Goal: Task Accomplishment & Management: Manage account settings

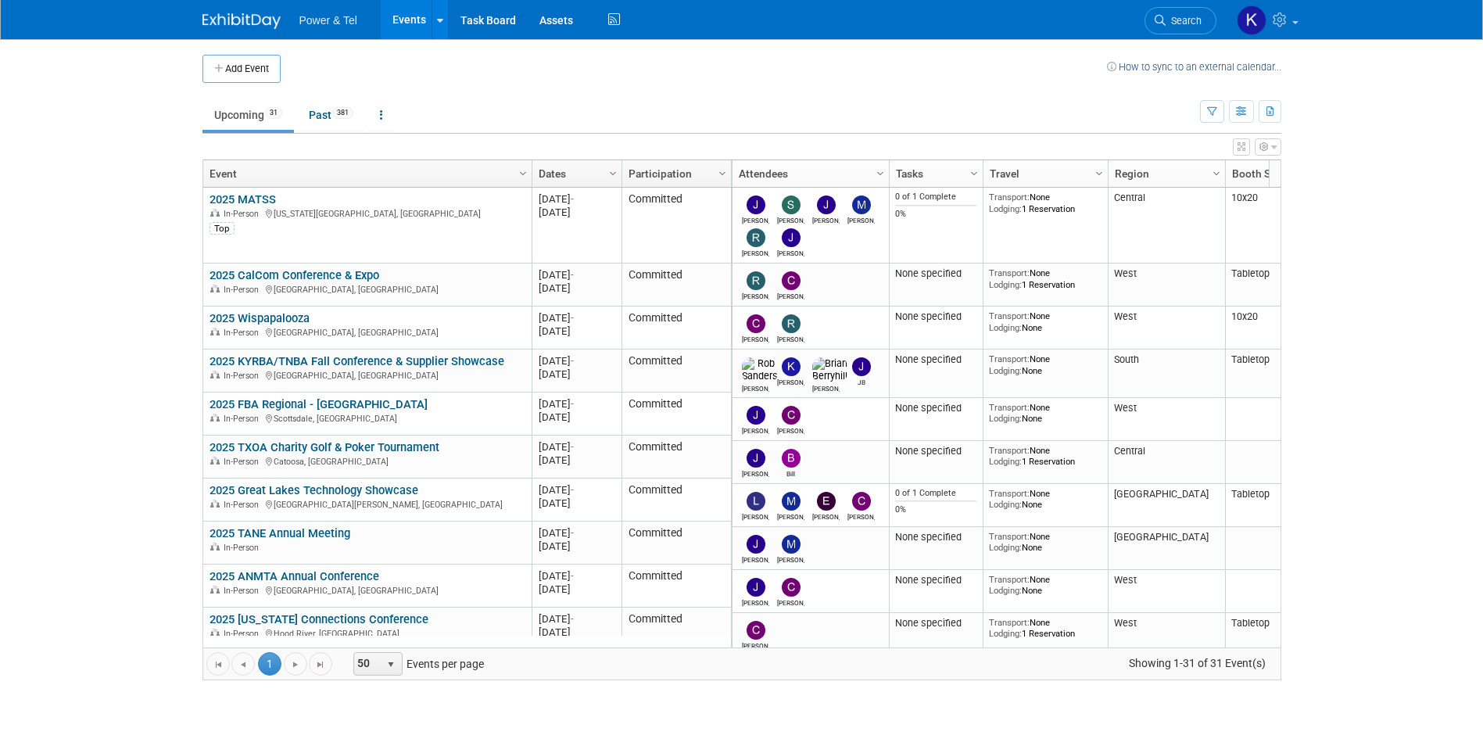
drag, startPoint x: 265, startPoint y: 196, endPoint x: 299, endPoint y: 182, distance: 37.2
click at [265, 196] on link "2025 MATSS" at bounding box center [243, 199] width 66 height 14
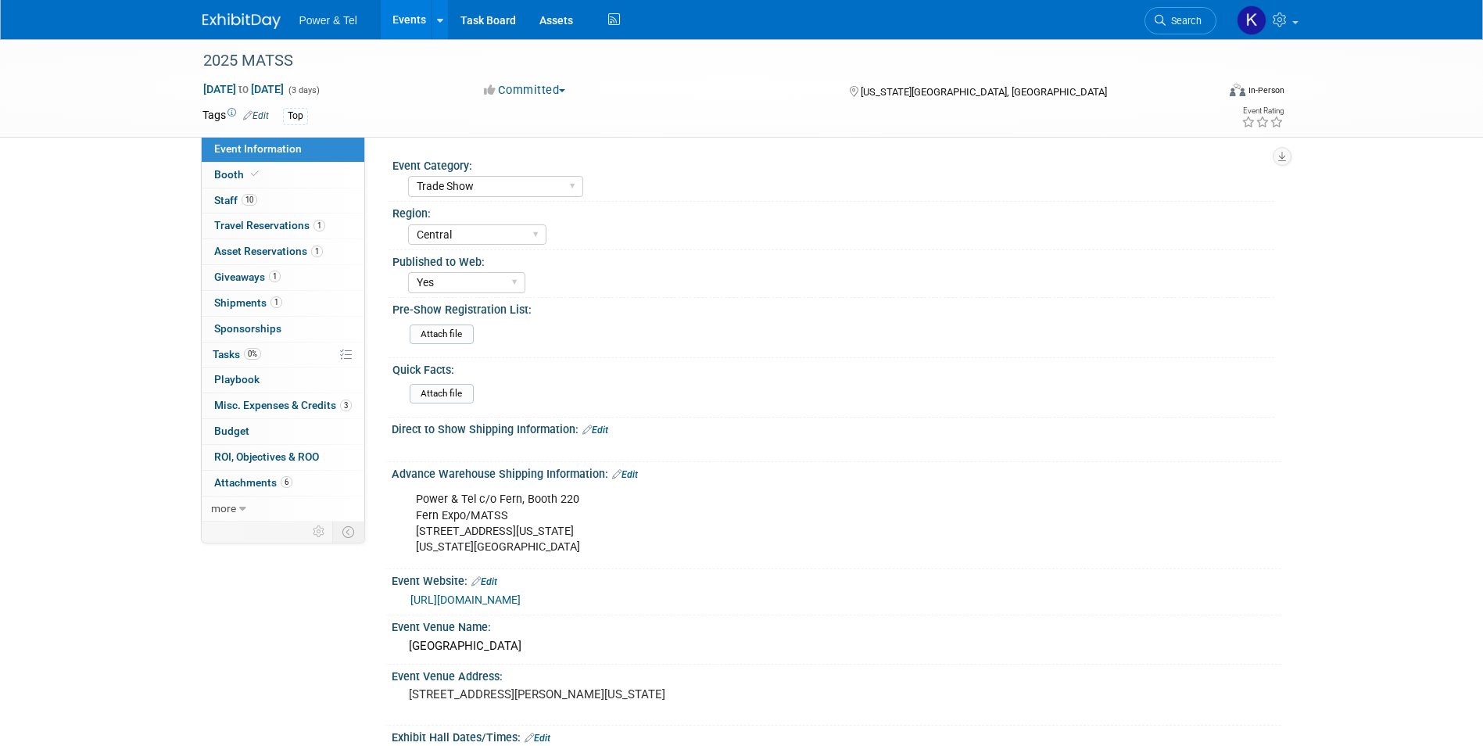
select select "Trade Show"
select select "Central"
select select "Yes"
click at [224, 174] on span "Booth" at bounding box center [238, 174] width 48 height 13
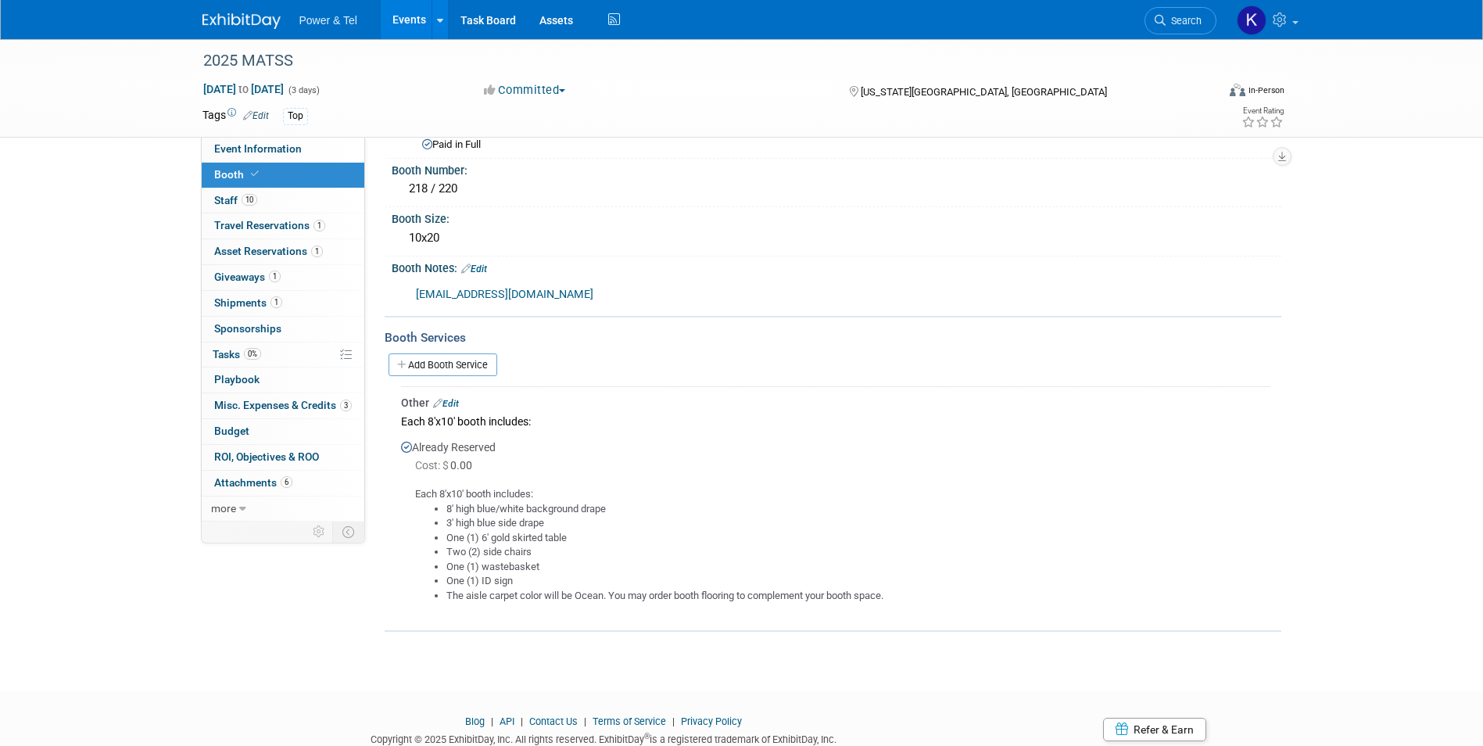
scroll to position [133, 0]
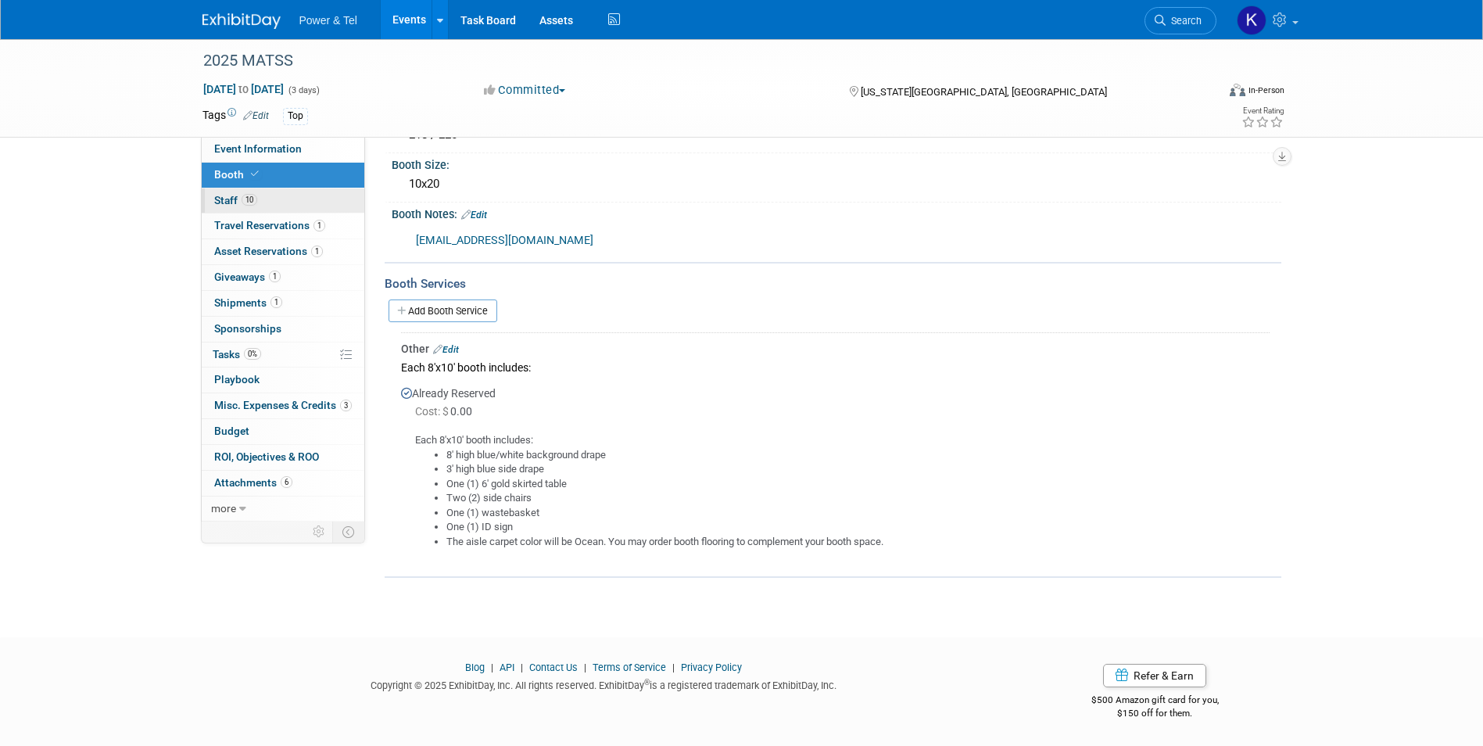
click at [224, 201] on span "Staff 10" at bounding box center [235, 200] width 43 height 13
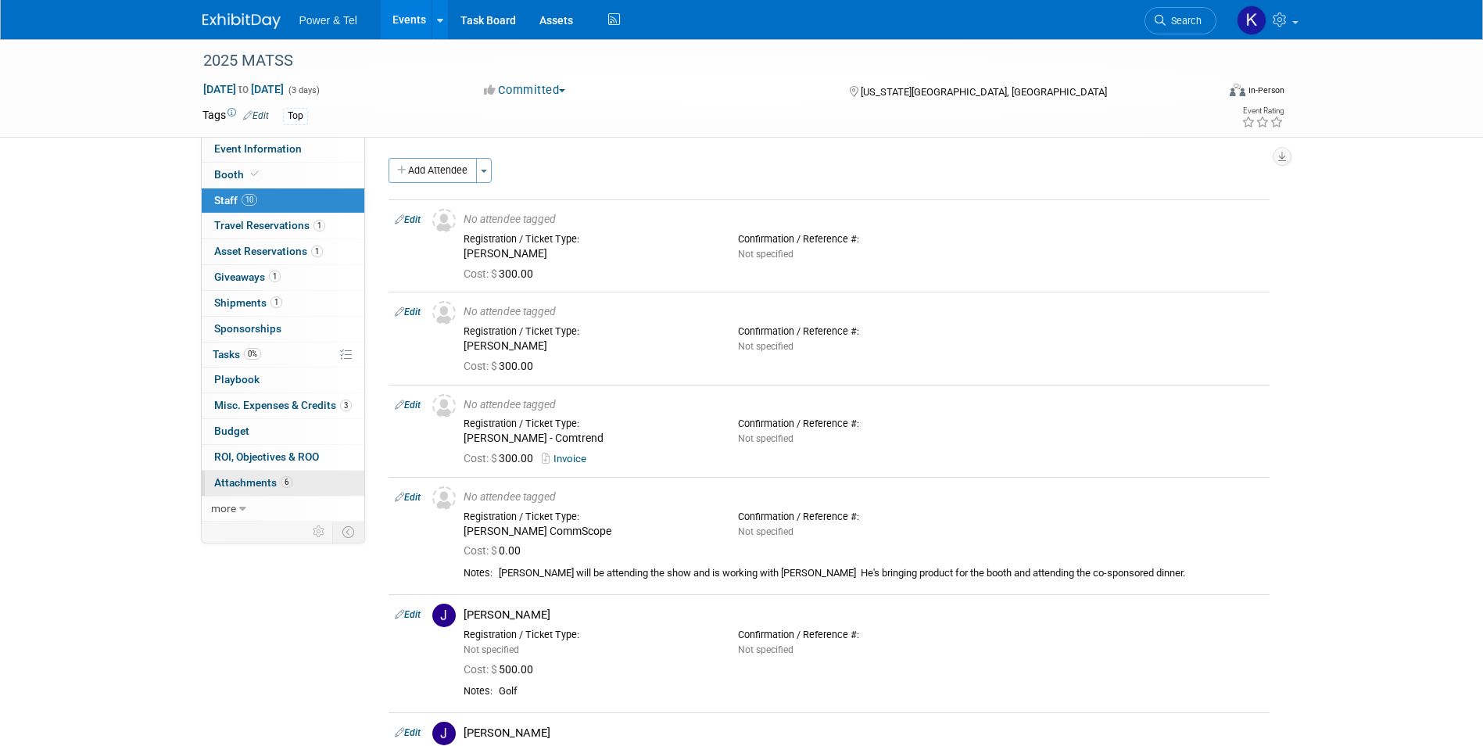
click at [246, 481] on span "Attachments 6" at bounding box center [253, 482] width 78 height 13
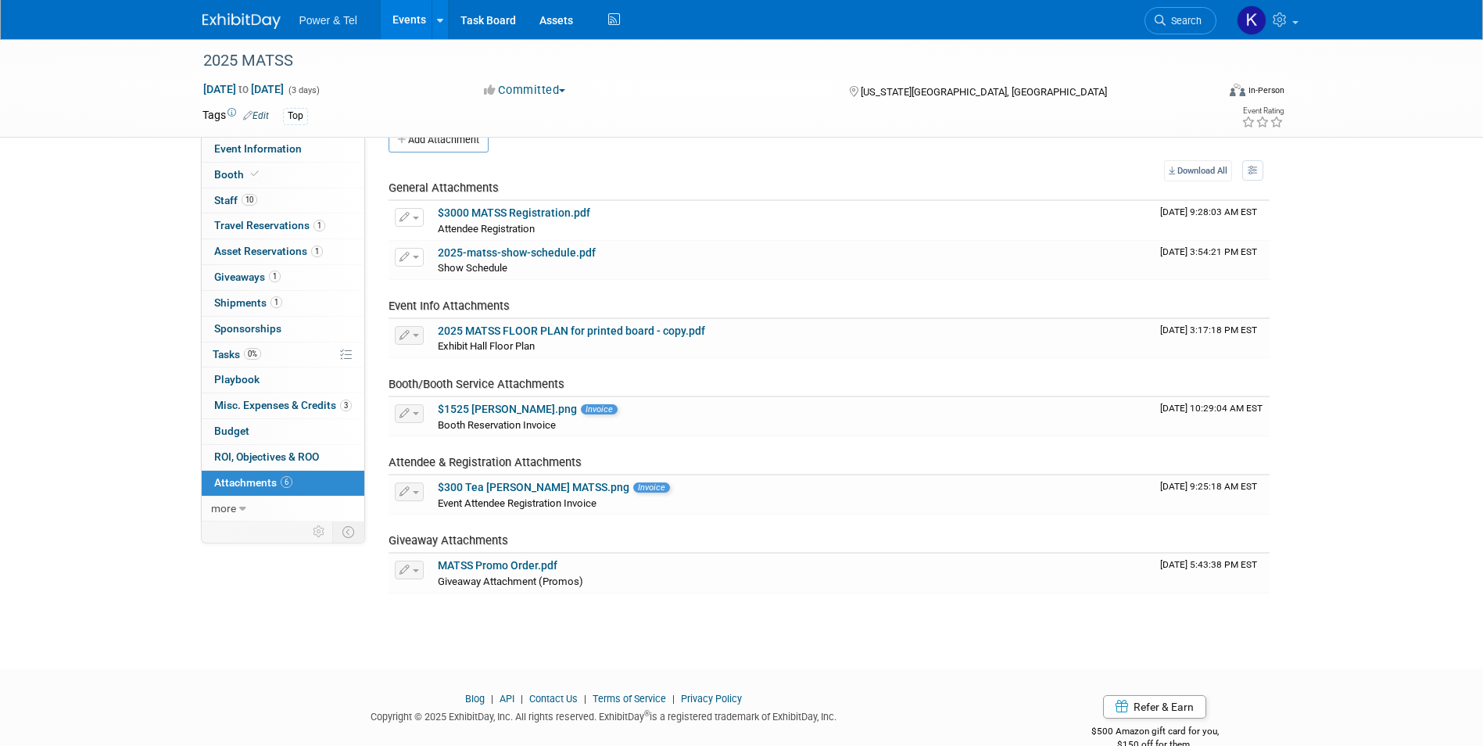
scroll to position [63, 0]
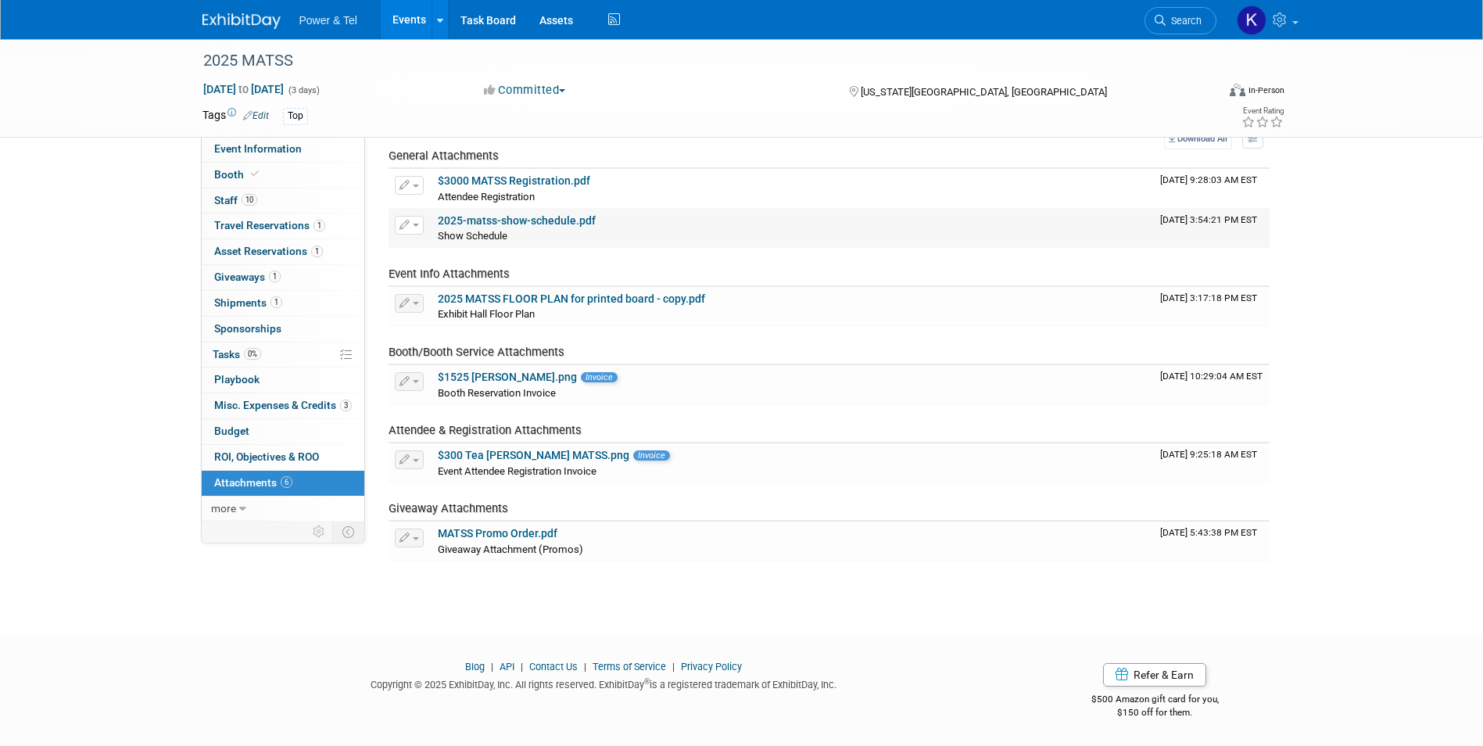
click at [442, 220] on link "2025-matss-show-schedule.pdf" at bounding box center [517, 220] width 158 height 13
